Goal: Task Accomplishment & Management: Manage account settings

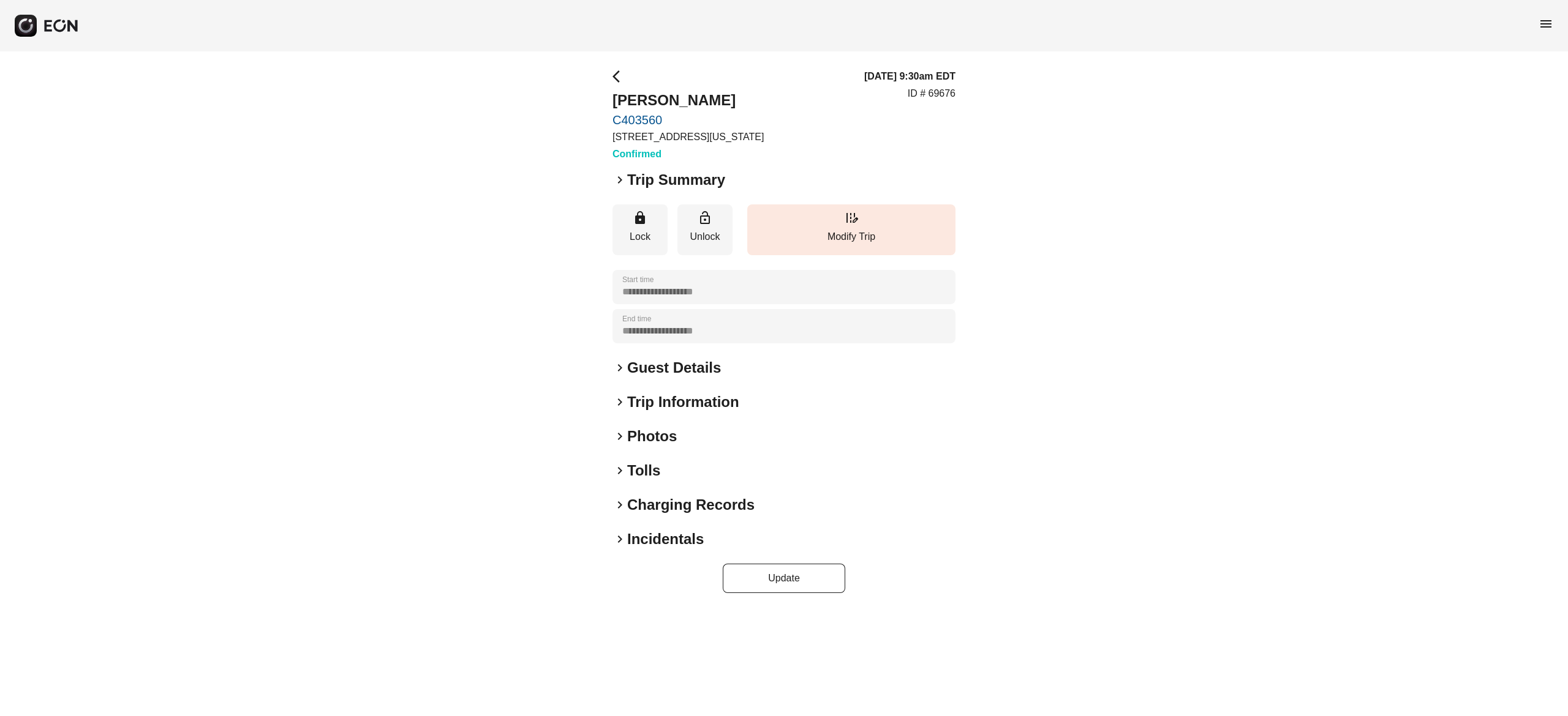
click at [686, 365] on h2 "Guest Details" at bounding box center [674, 368] width 94 height 20
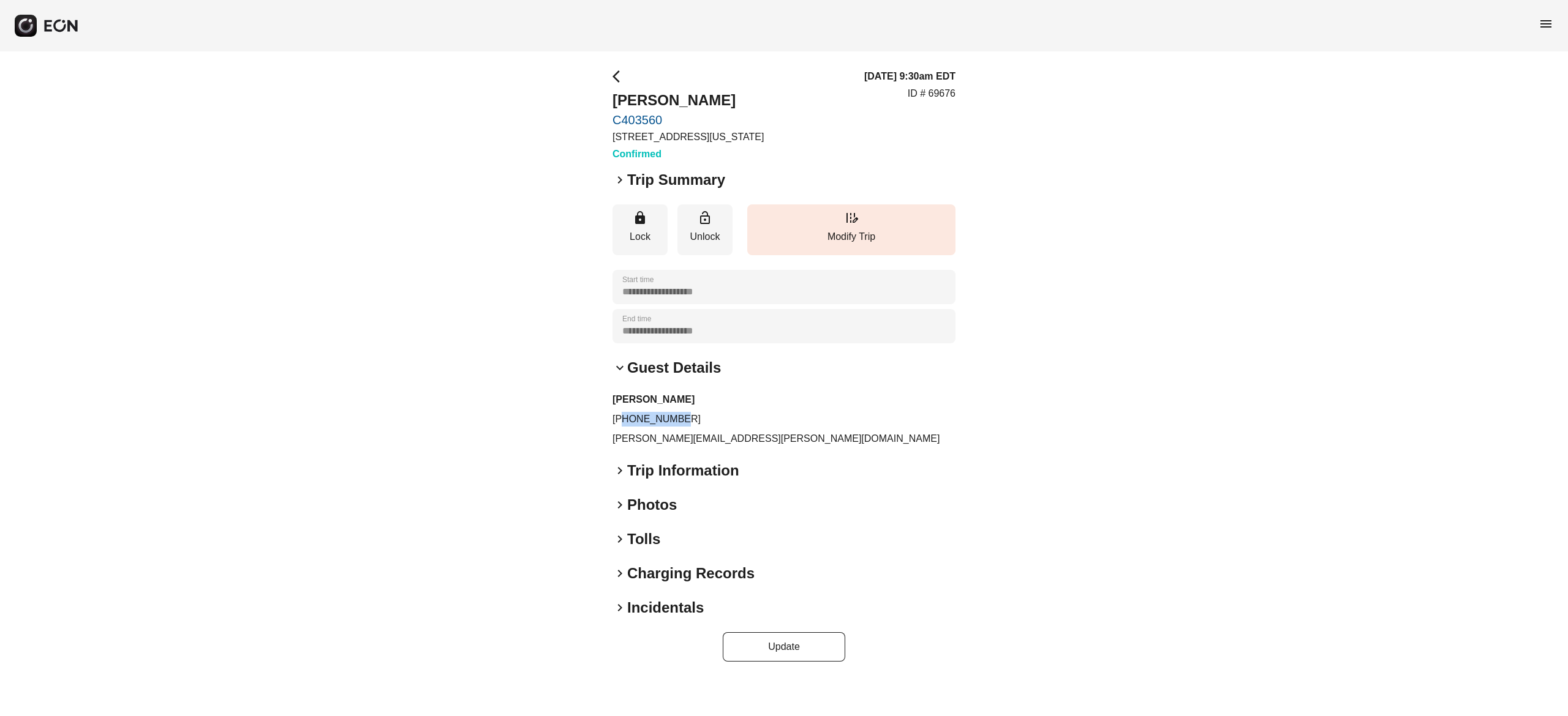
drag, startPoint x: 623, startPoint y: 418, endPoint x: 711, endPoint y: 425, distance: 88.3
click at [711, 425] on p "+15169652774" at bounding box center [784, 419] width 343 height 15
copy p "5169652774"
click at [693, 437] on p "rubin.eitan@gmail.com" at bounding box center [784, 438] width 343 height 15
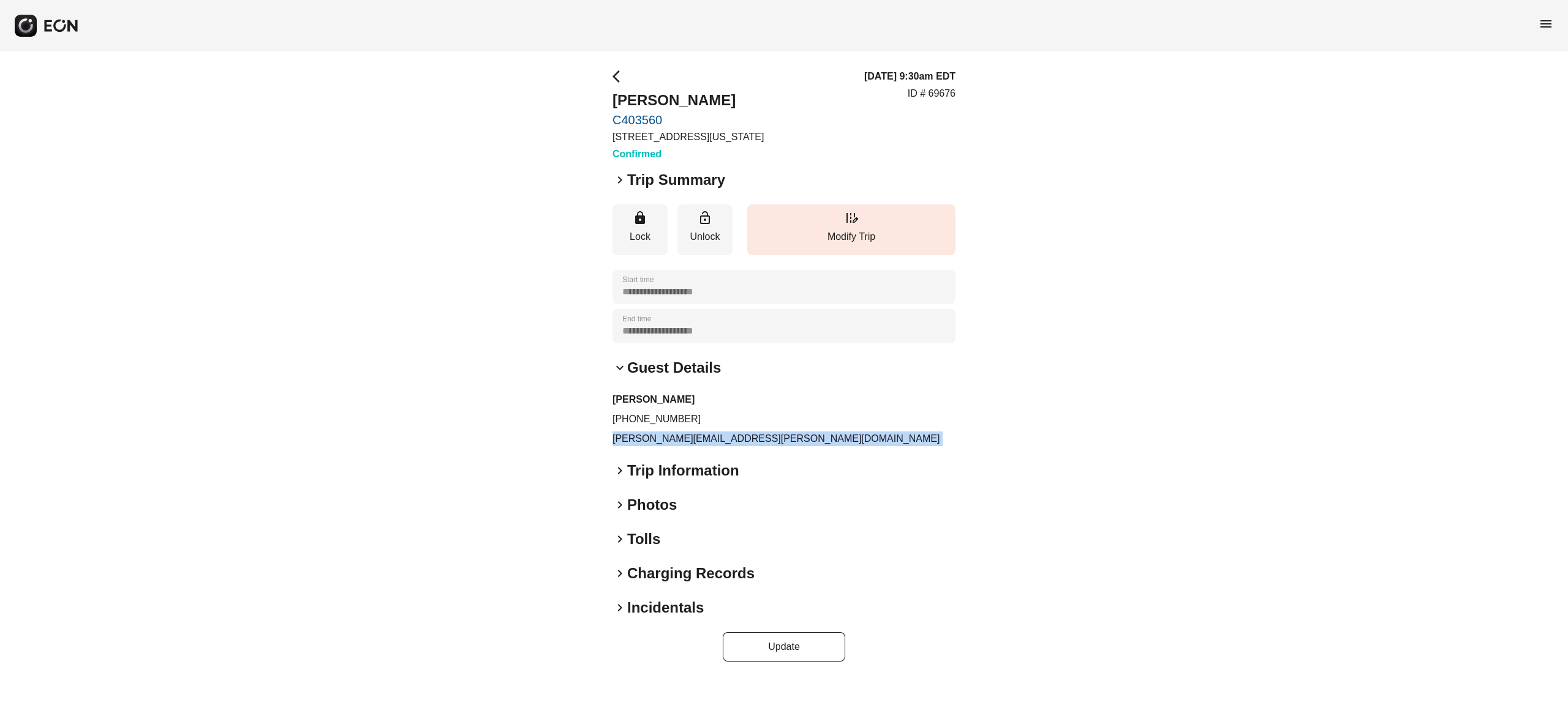
click at [693, 437] on p "rubin.eitan@gmail.com" at bounding box center [784, 438] width 343 height 15
copy div "rubin.eitan@gmail.com keyboard_arrow_right"
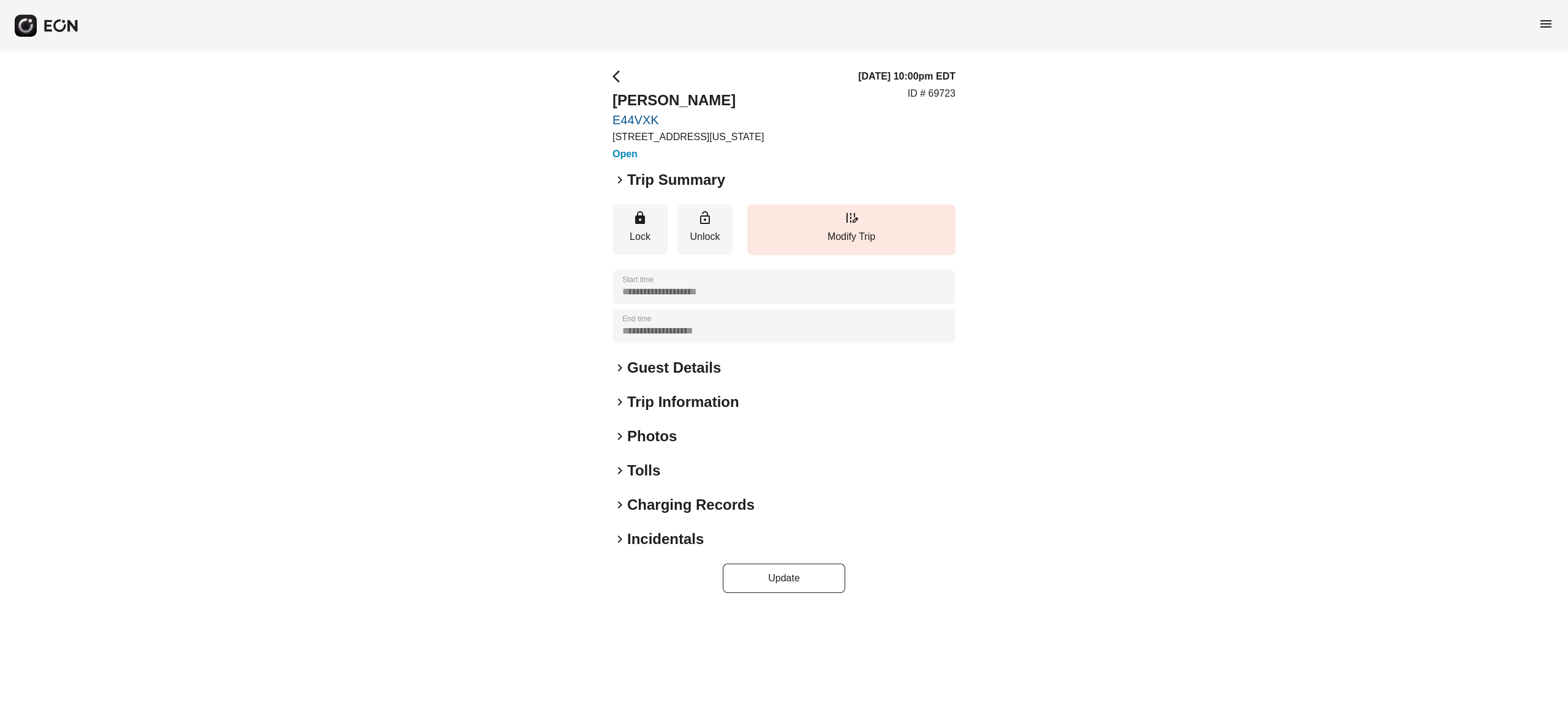
click at [1490, 297] on div "**********" at bounding box center [784, 331] width 1568 height 559
click at [681, 102] on h2 "Jasmin jones" at bounding box center [688, 100] width 151 height 20
copy h2 "Jasmin jones"
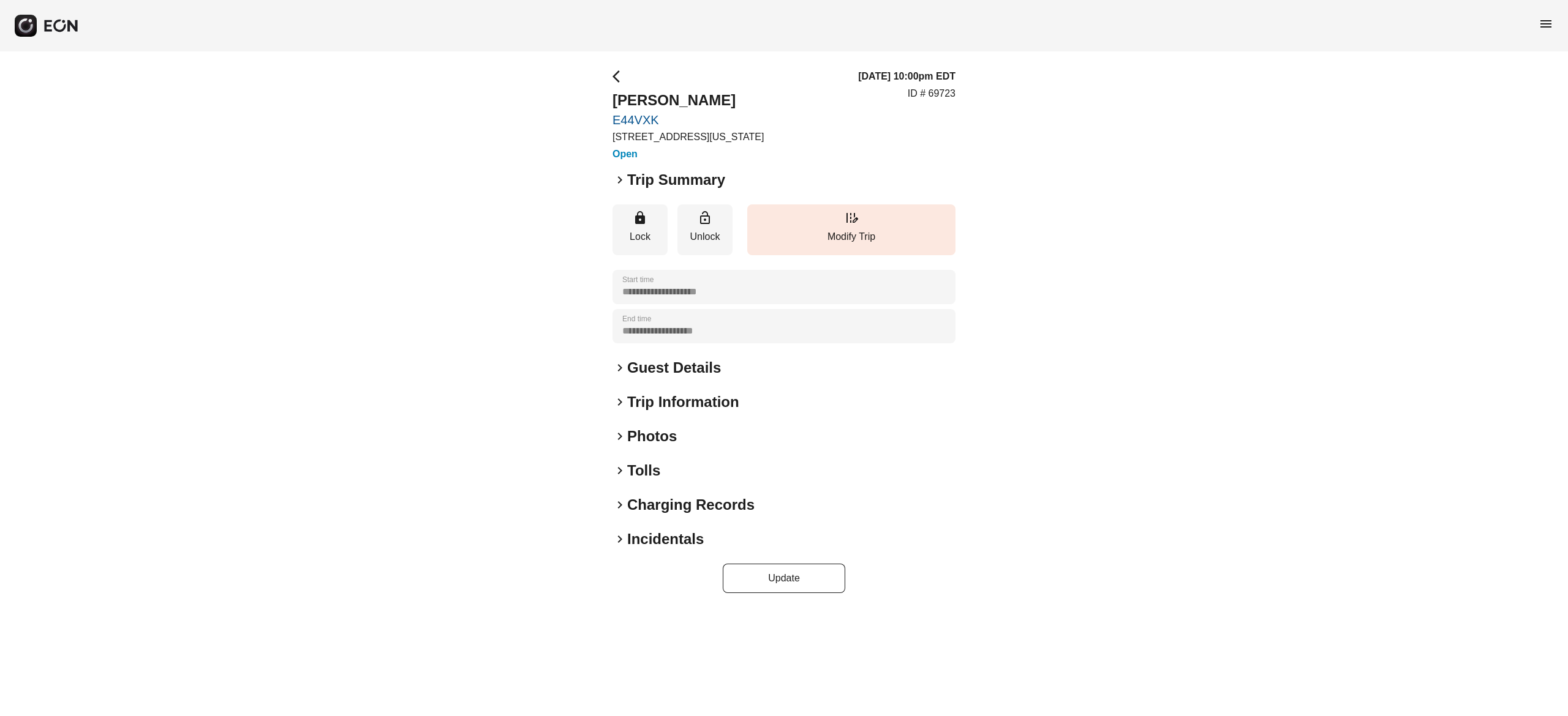
click at [707, 365] on h2 "Guest Details" at bounding box center [674, 368] width 94 height 20
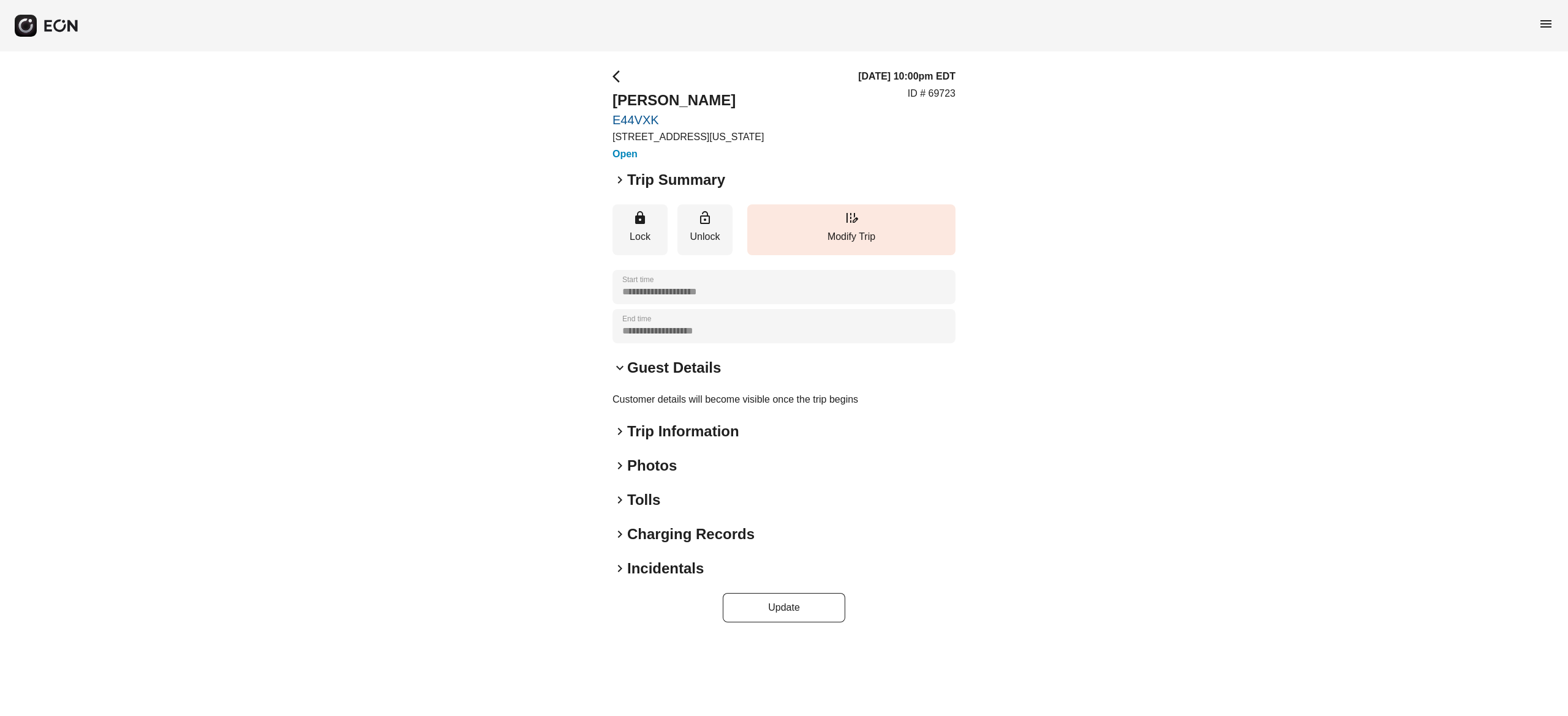
click at [950, 87] on p "ID # 69723" at bounding box center [931, 93] width 48 height 15
copy p "69723"
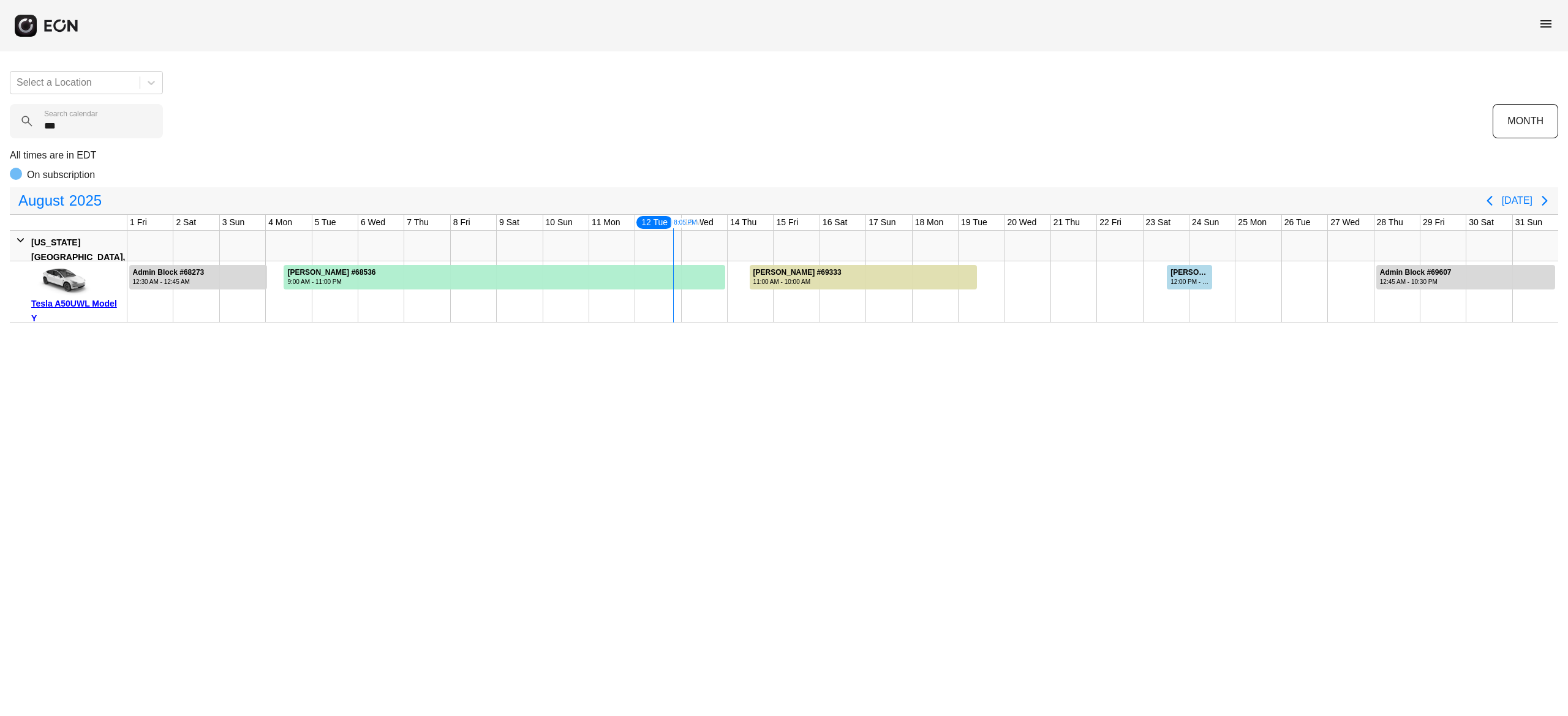
click at [106, 136] on calendar "***" at bounding box center [86, 121] width 153 height 34
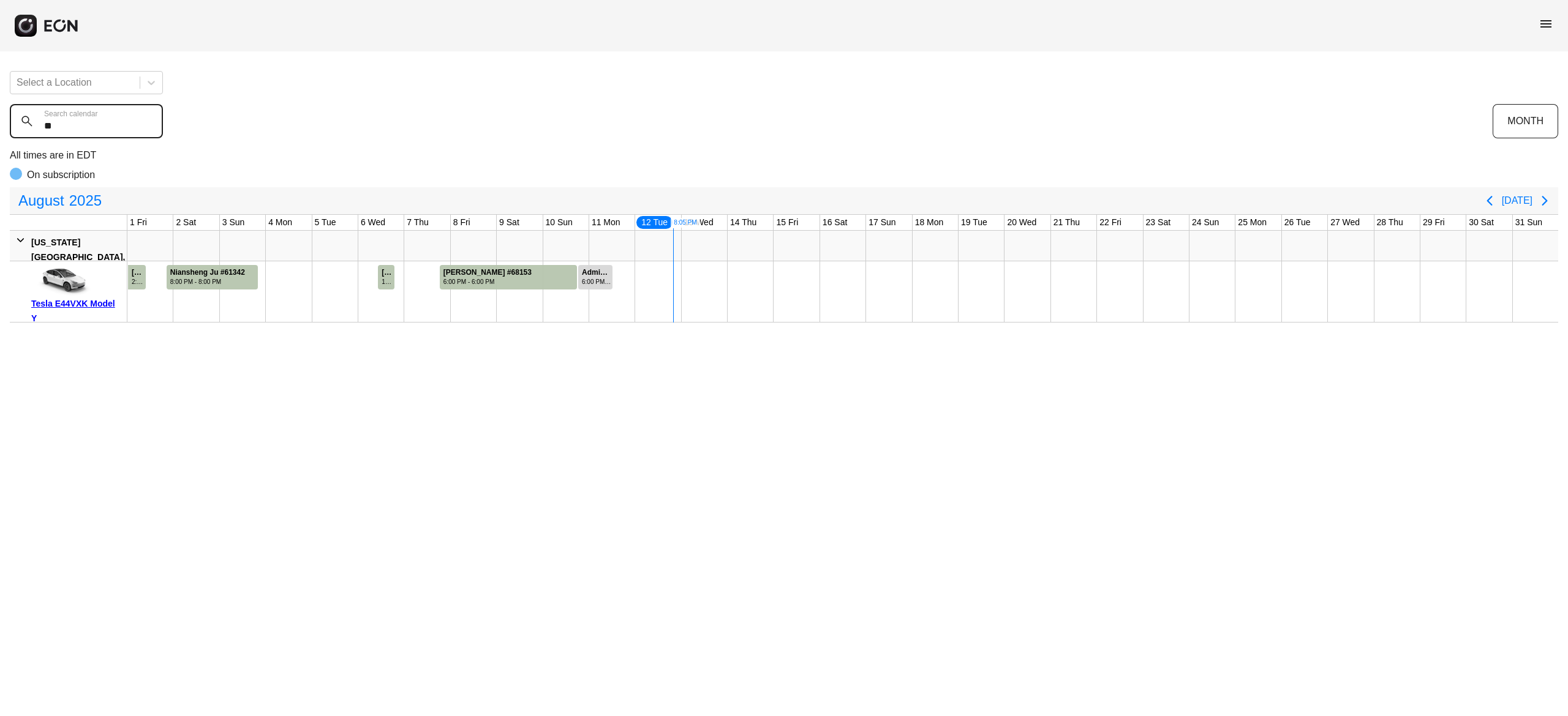
type calendar "*"
type calendar "***"
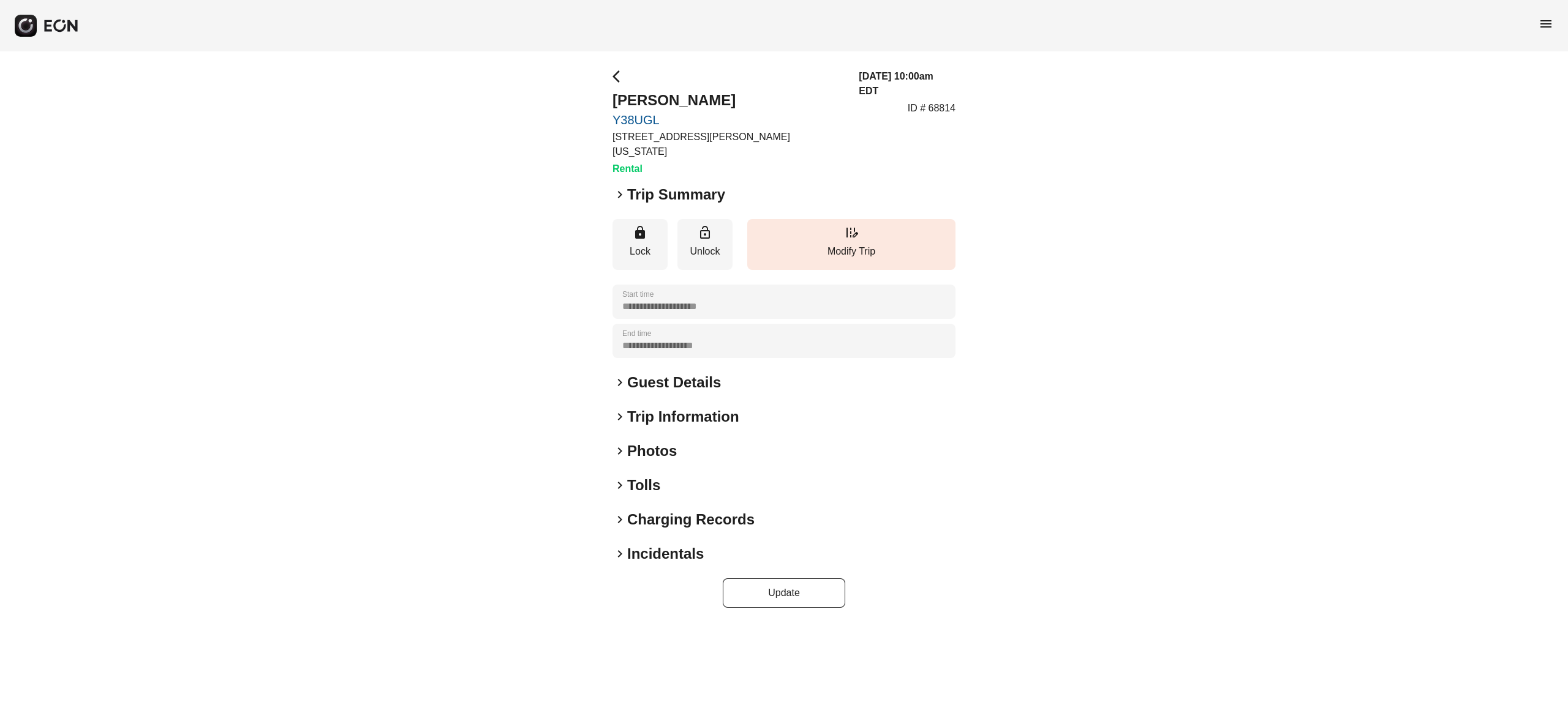
click at [667, 441] on h2 "Photos" at bounding box center [652, 451] width 50 height 20
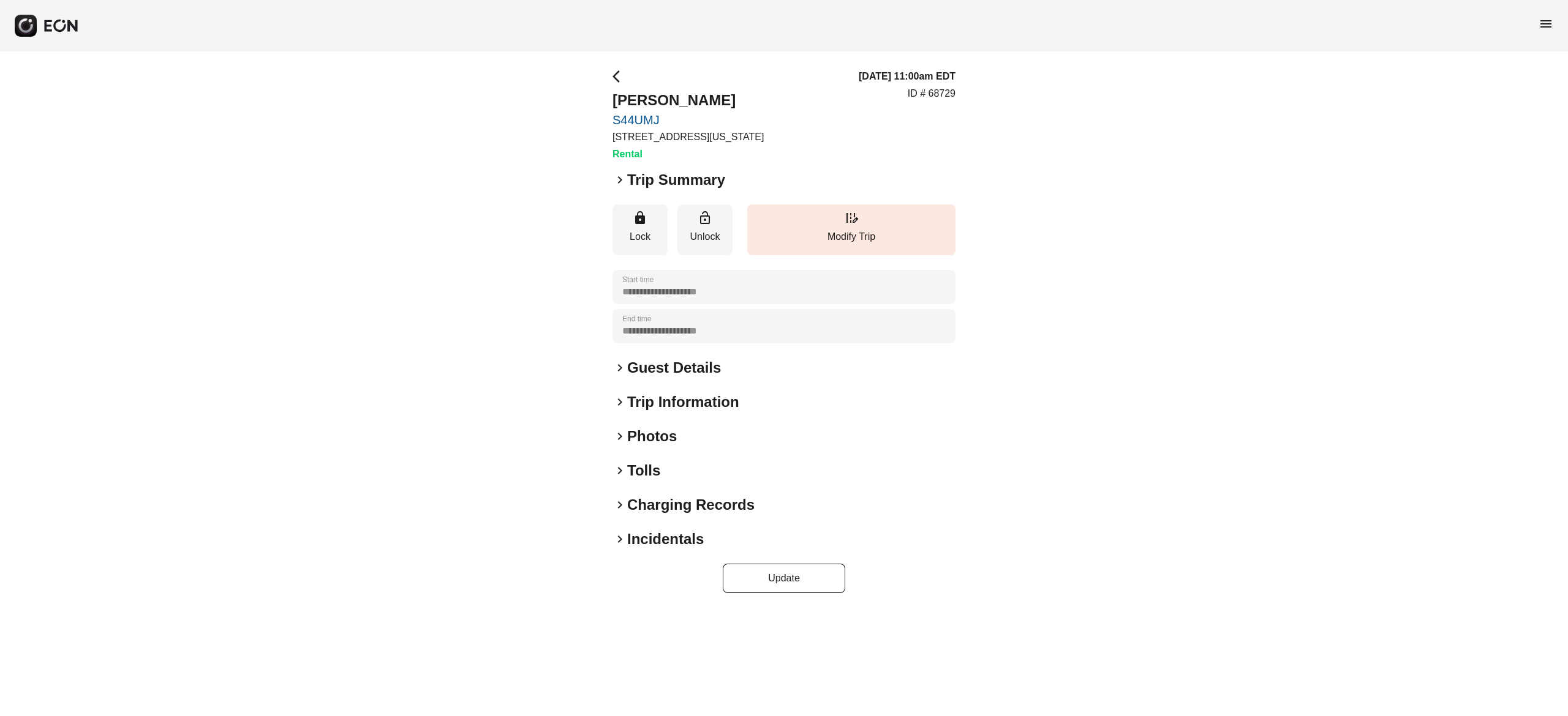
click at [642, 433] on h2 "Photos" at bounding box center [652, 436] width 50 height 20
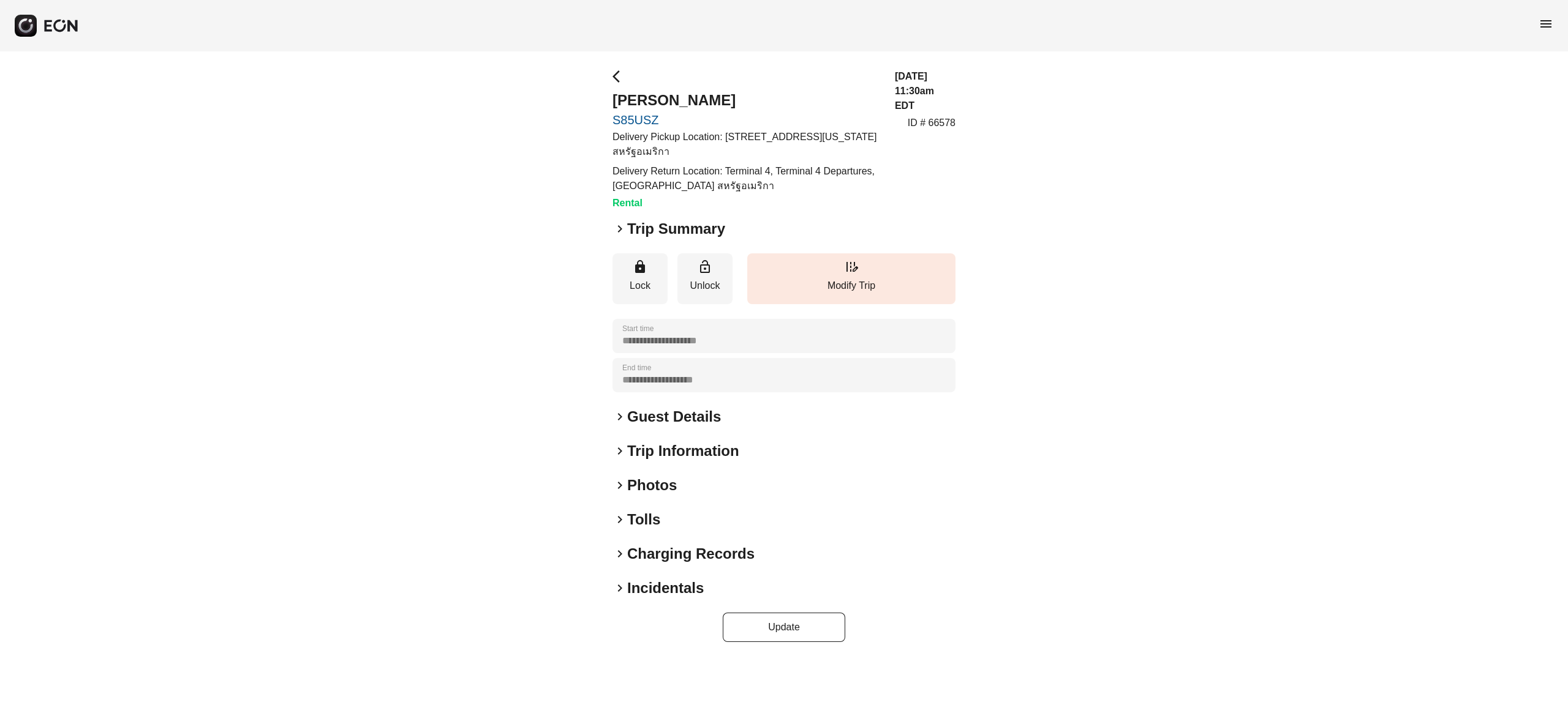
click at [662, 482] on h2 "Photos" at bounding box center [652, 485] width 50 height 20
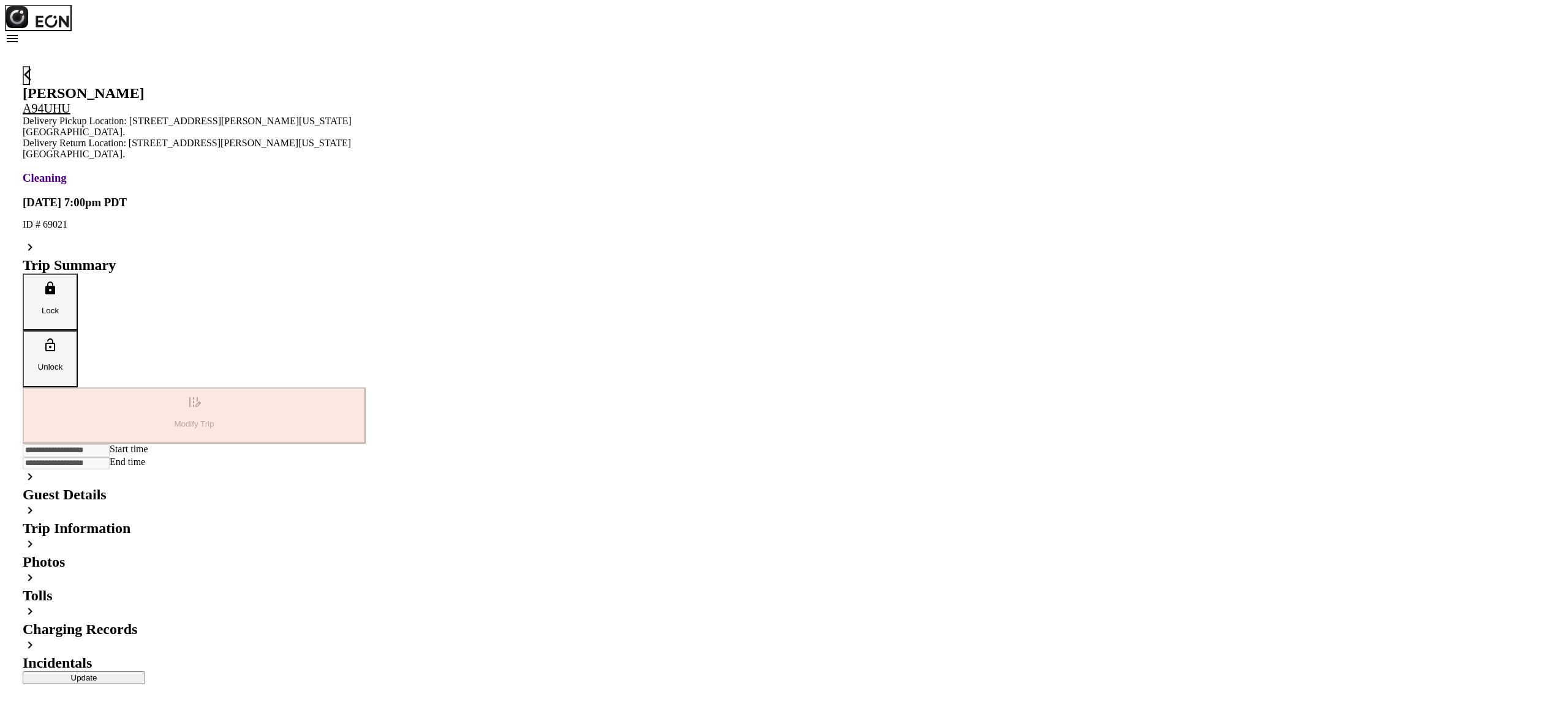
click at [366, 554] on h2 "Photos" at bounding box center [194, 562] width 343 height 17
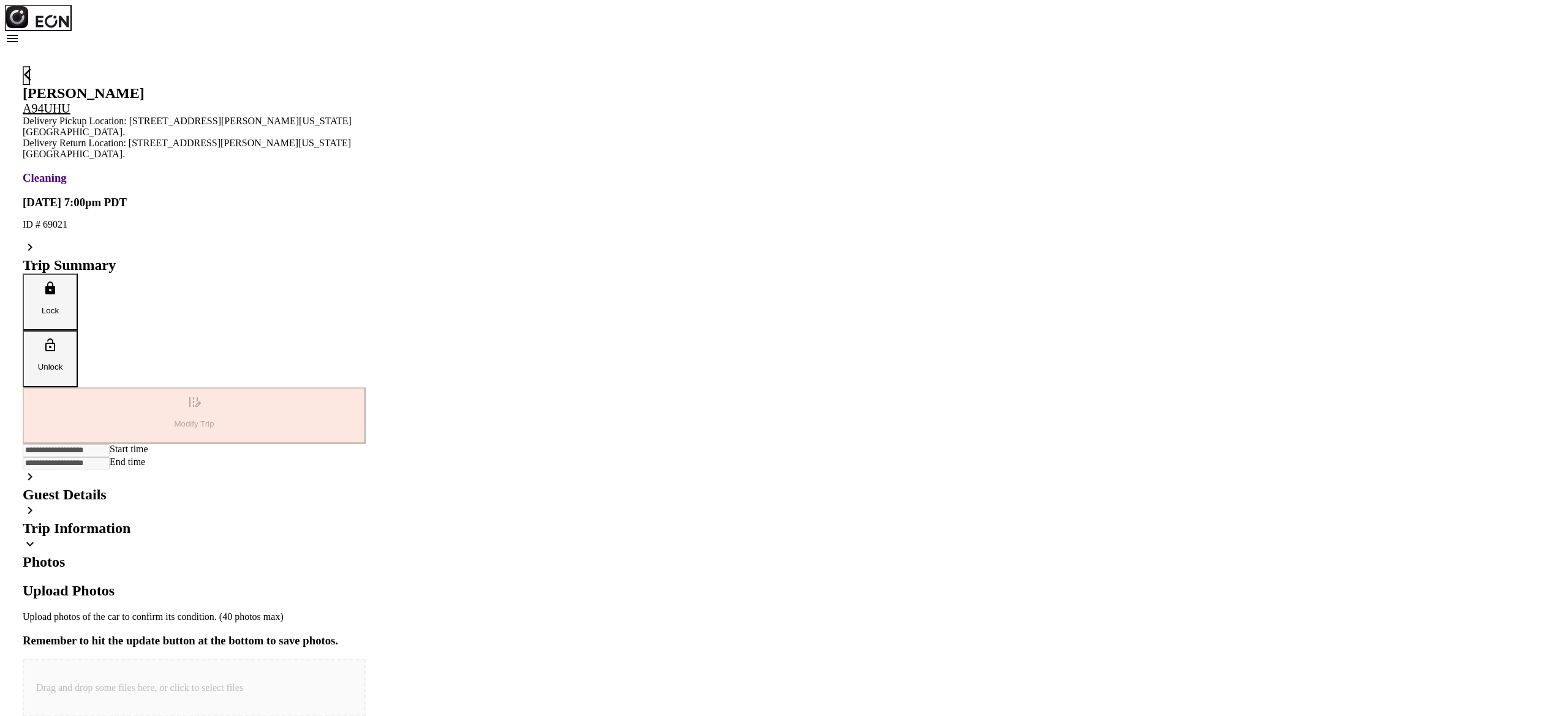
scroll to position [88, 0]
